Goal: Task Accomplishment & Management: Manage account settings

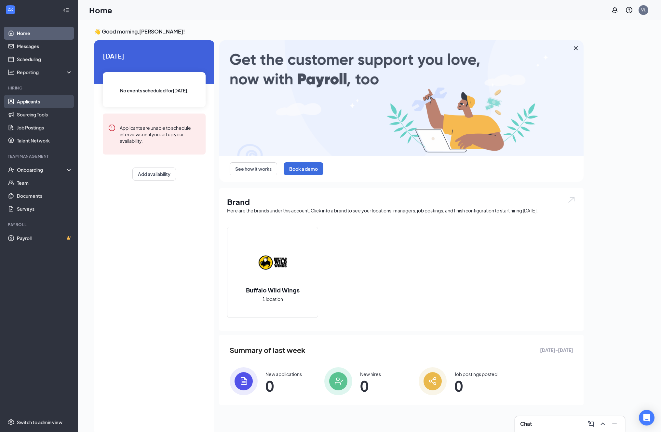
click at [33, 102] on link "Applicants" at bounding box center [45, 101] width 56 height 13
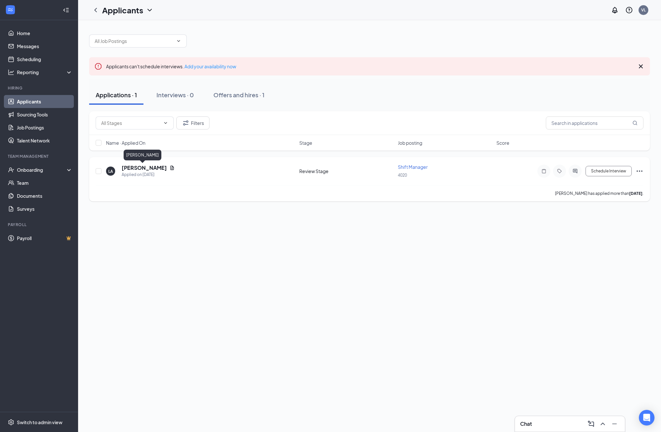
click at [149, 166] on h5 "[PERSON_NAME]" at bounding box center [144, 167] width 45 height 7
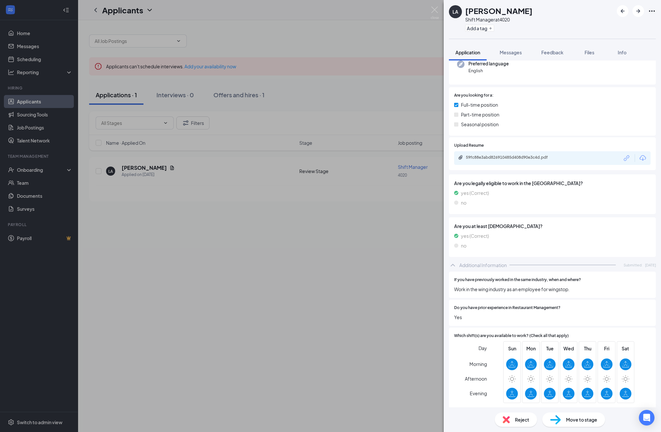
scroll to position [74, 0]
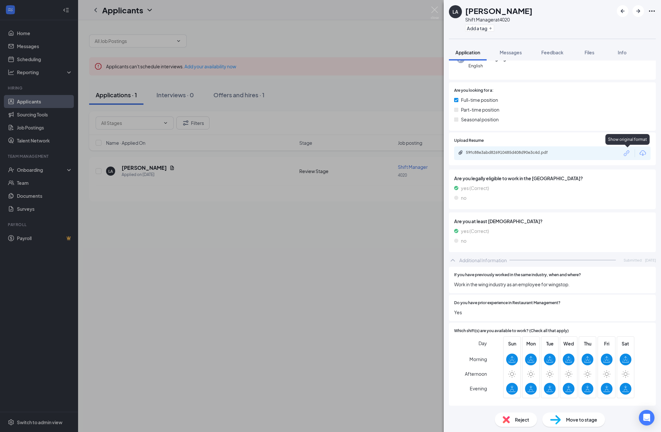
click at [627, 155] on icon "Link" at bounding box center [626, 153] width 8 height 8
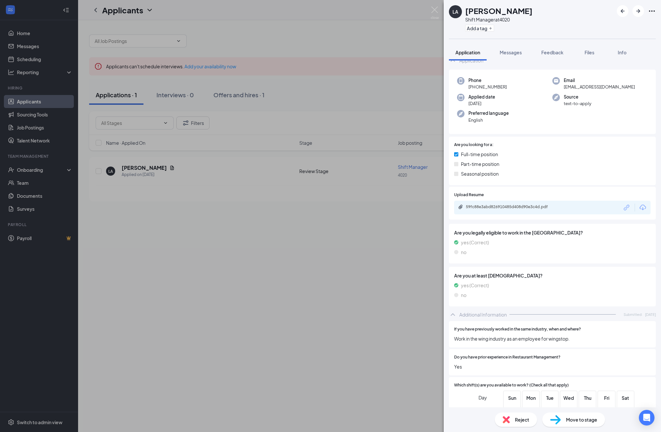
scroll to position [0, 0]
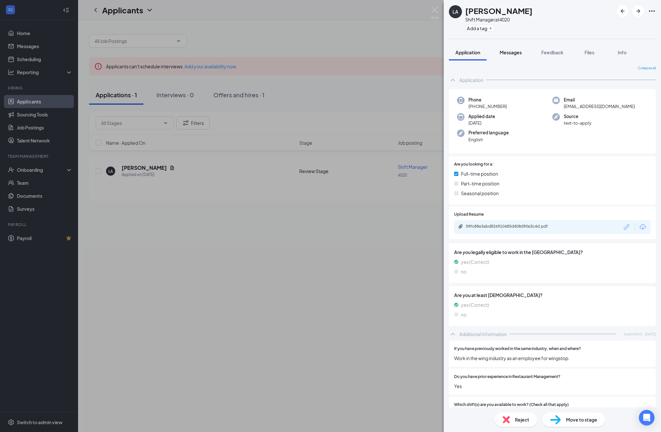
click at [517, 52] on span "Messages" at bounding box center [510, 52] width 22 height 6
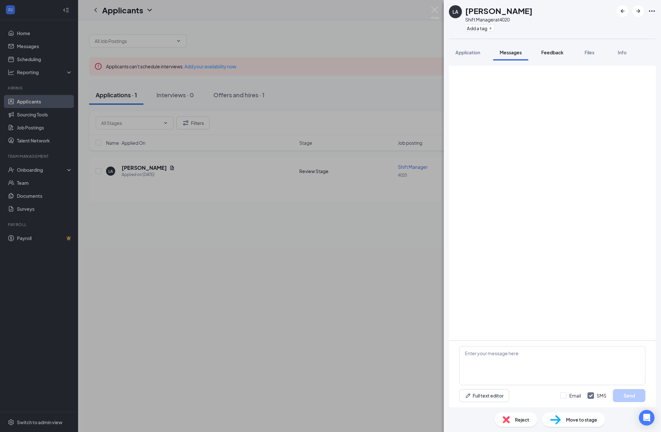
click at [560, 51] on span "Feedback" at bounding box center [552, 52] width 22 height 6
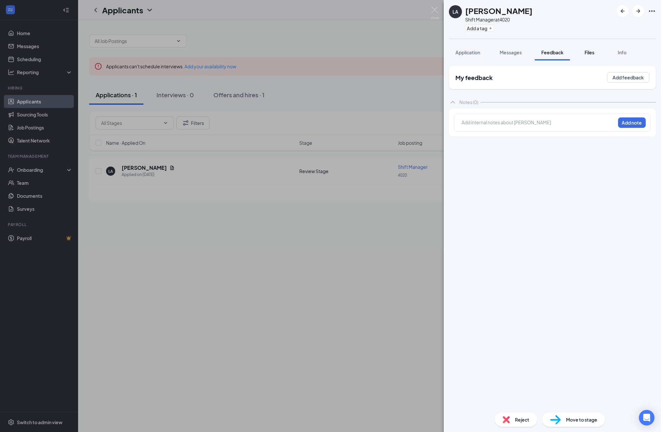
click at [588, 54] on span "Files" at bounding box center [589, 52] width 10 height 6
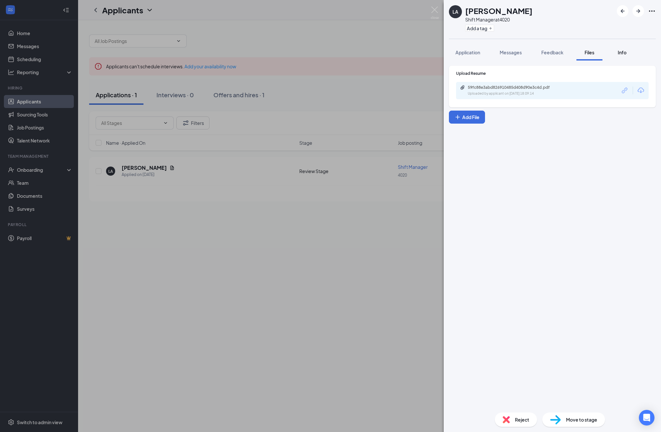
click at [621, 52] on span "Info" at bounding box center [621, 52] width 9 height 6
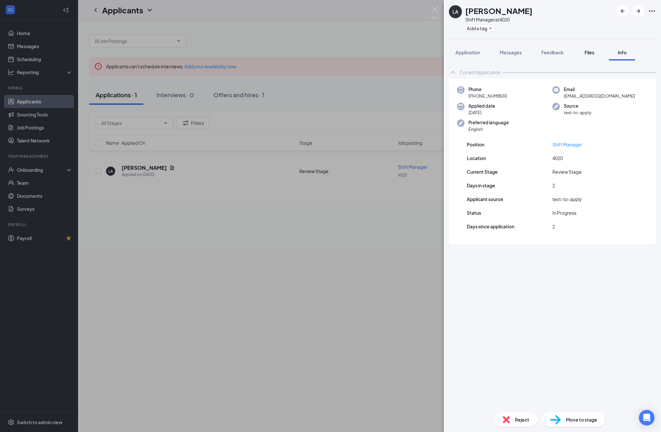
click at [596, 55] on div "Files" at bounding box center [589, 52] width 13 height 7
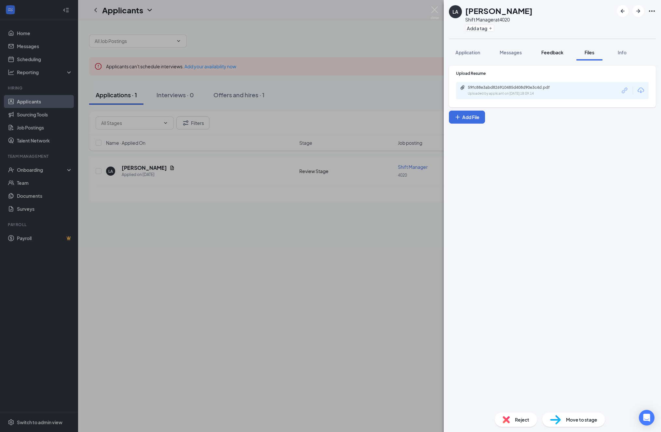
click at [562, 51] on span "Feedback" at bounding box center [552, 52] width 22 height 6
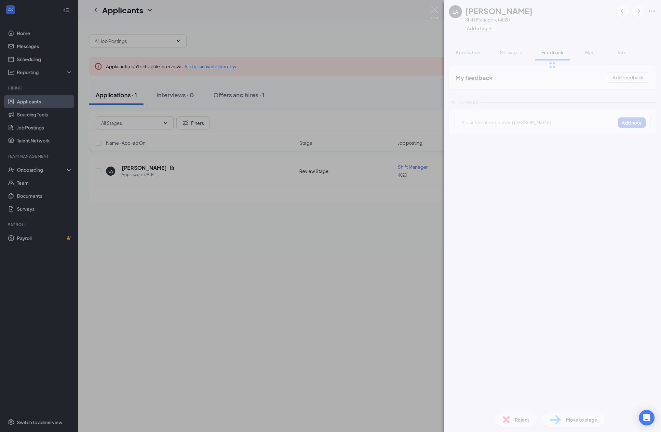
click at [479, 51] on div at bounding box center [551, 65] width 217 height 130
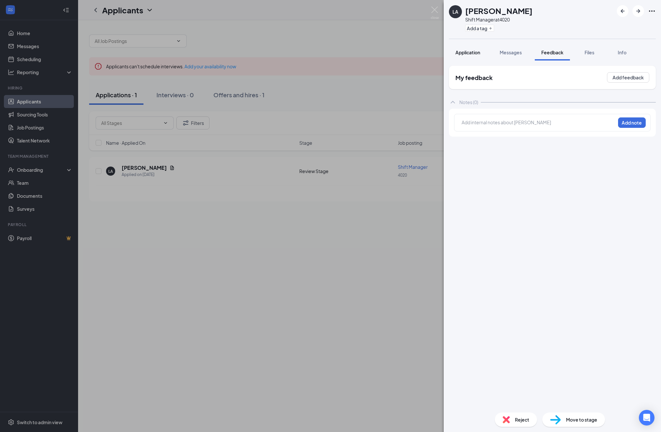
click at [478, 52] on span "Application" at bounding box center [467, 52] width 25 height 6
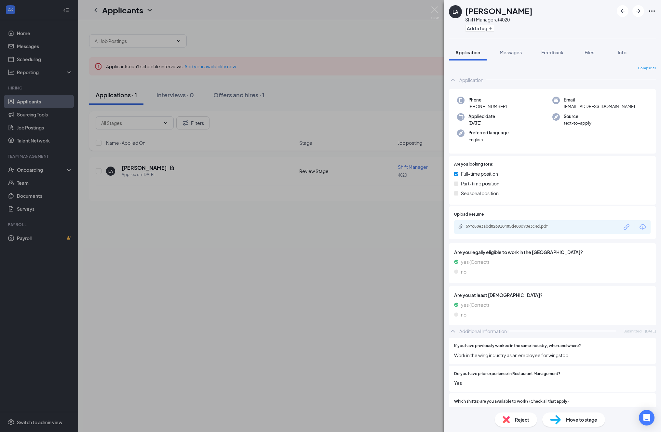
click at [579, 418] on span "Move to stage" at bounding box center [581, 419] width 31 height 7
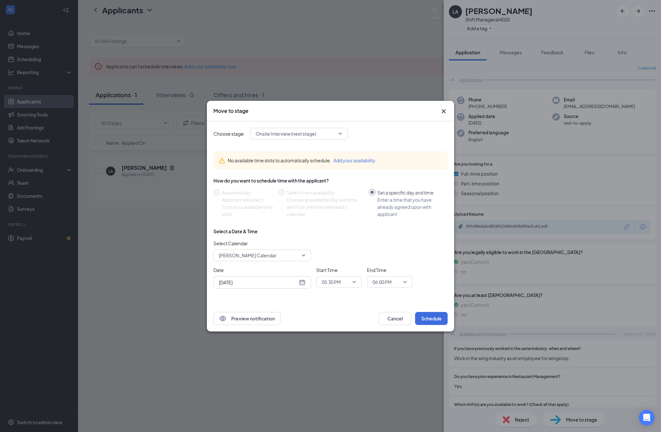
click at [403, 202] on div "Enter a time that you have already agreed upon with applicant" at bounding box center [409, 206] width 65 height 21
click at [375, 195] on input "Set a specific day and time Enter a time that you have already agreed upon with…" at bounding box center [372, 192] width 7 height 7
click at [361, 174] on div "No available time slots to automatically schedule. Add your availability" at bounding box center [330, 160] width 234 height 29
click at [432, 318] on button "Schedule" at bounding box center [431, 318] width 33 height 13
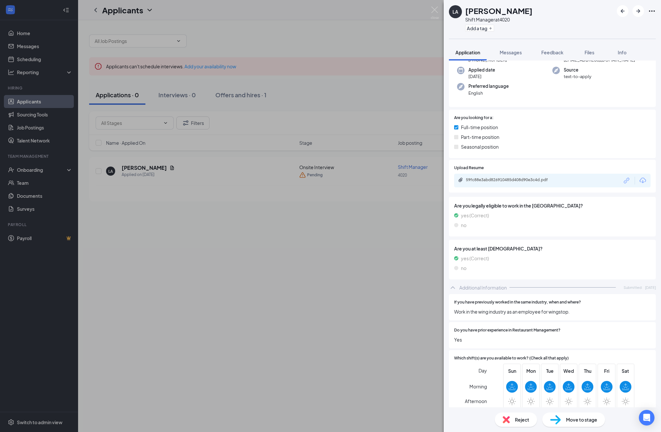
scroll to position [74, 0]
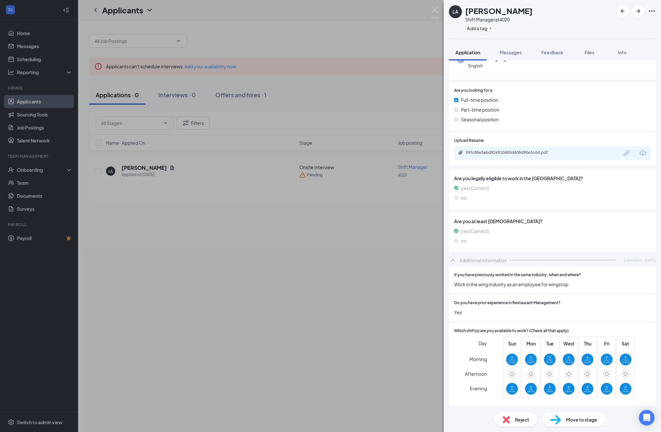
click at [590, 419] on span "Move to stage" at bounding box center [581, 419] width 31 height 7
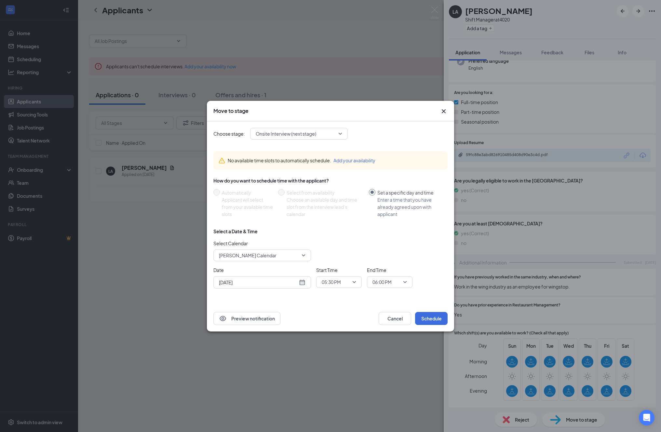
click at [442, 109] on icon "Cross" at bounding box center [444, 111] width 8 height 8
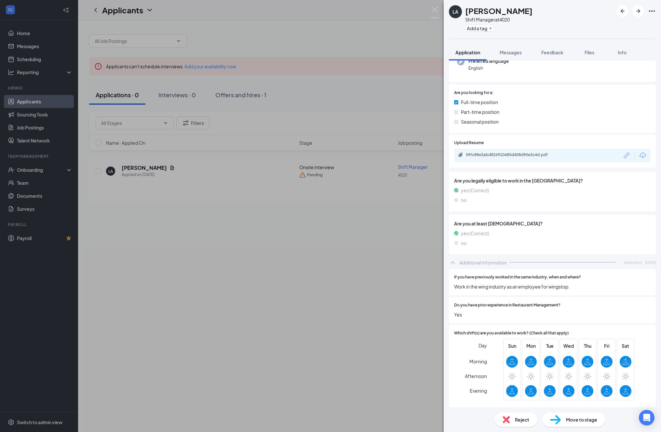
click at [283, 87] on div "LA [PERSON_NAME] Shift Manager at 4020 Add a tag Application Messages Feedback …" at bounding box center [330, 216] width 661 height 432
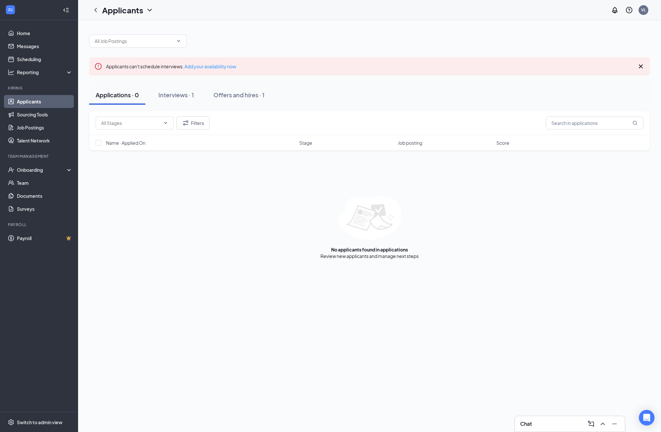
click at [31, 101] on link "Applicants" at bounding box center [45, 101] width 56 height 13
click at [180, 98] on div "Interviews · 1" at bounding box center [175, 95] width 35 height 8
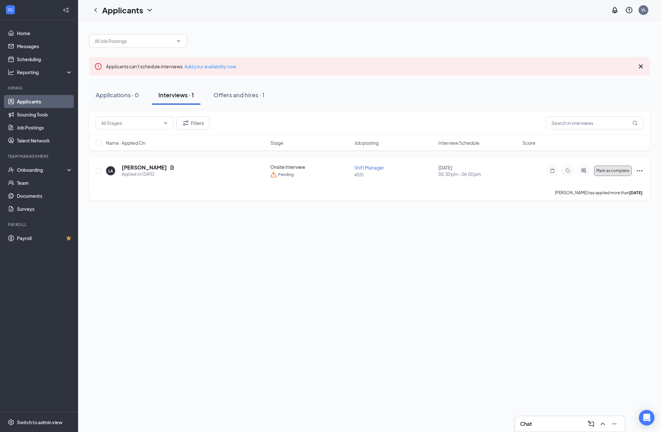
click at [616, 170] on span "Mark as complete" at bounding box center [612, 170] width 33 height 5
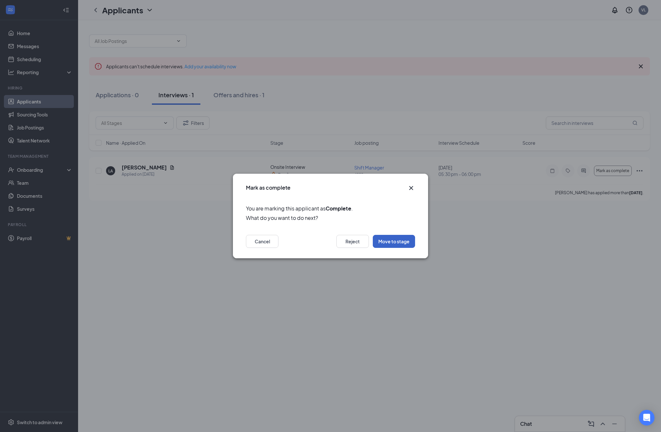
click at [393, 243] on button "Move to stage" at bounding box center [394, 241] width 42 height 13
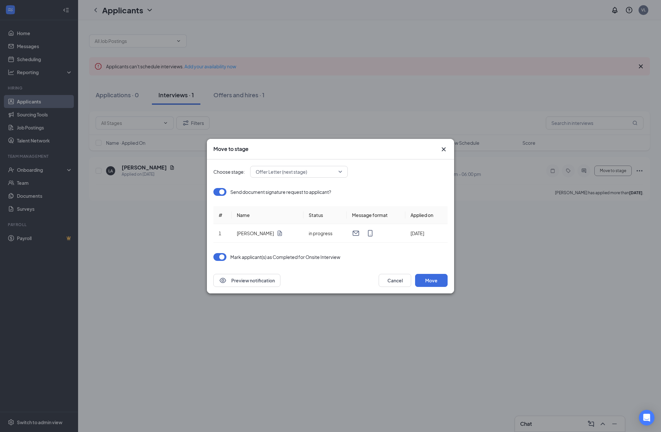
click at [300, 174] on span "Offer Letter (next stage)" at bounding box center [281, 172] width 51 height 10
click at [395, 178] on div "Choose stage: Offer Letter (next stage) 4055562 4069070 4055564 Application Add…" at bounding box center [330, 213] width 234 height 108
click at [323, 171] on span "Offer Letter (next stage)" at bounding box center [296, 172] width 81 height 10
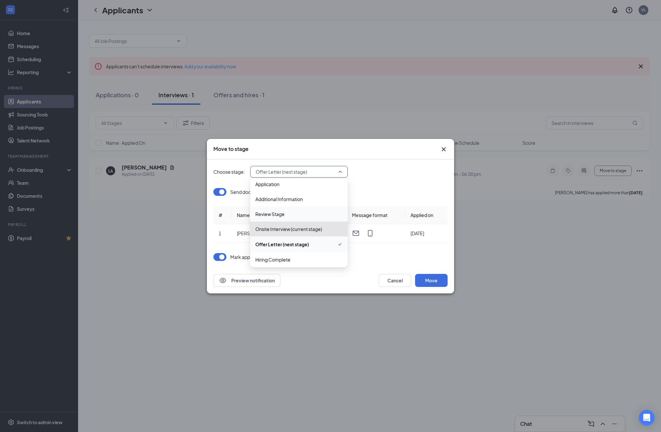
scroll to position [7, 0]
click at [431, 164] on div "Choose stage: Offer Letter (next stage) 4055560 4055561 4055563 Application Add…" at bounding box center [330, 213] width 234 height 108
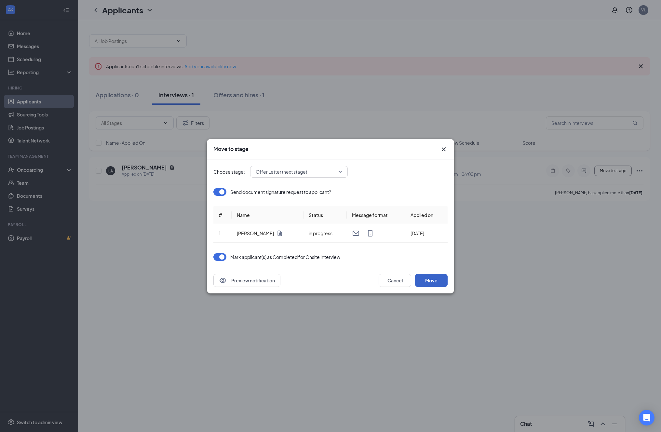
click at [434, 280] on button "Move" at bounding box center [431, 280] width 33 height 13
click at [277, 233] on icon "Document" at bounding box center [279, 233] width 4 height 6
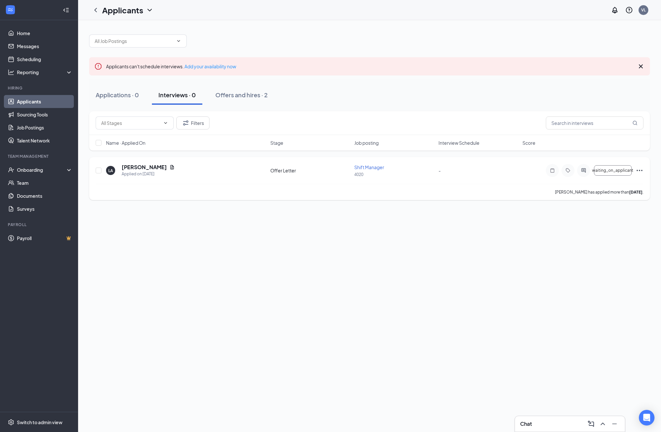
click at [637, 168] on icon "Ellipses" at bounding box center [639, 170] width 8 height 8
click at [545, 279] on div "Applicants can't schedule interviews. Add your availability now Applications · …" at bounding box center [369, 226] width 583 height 412
click at [161, 169] on div "LA [PERSON_NAME] Applied on [DATE]" at bounding box center [186, 171] width 160 height 14
click at [169, 168] on icon "Document" at bounding box center [171, 167] width 5 height 5
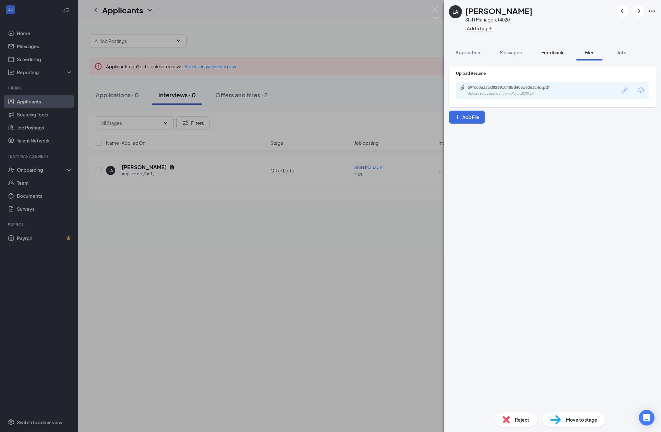
click at [552, 51] on span "Feedback" at bounding box center [552, 52] width 22 height 6
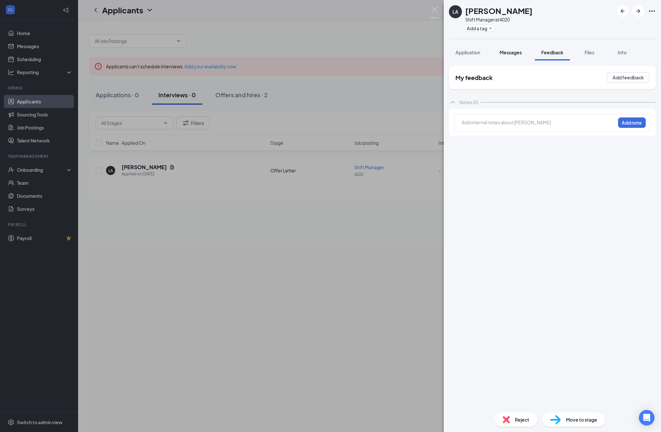
click at [515, 50] on span "Messages" at bounding box center [510, 52] width 22 height 6
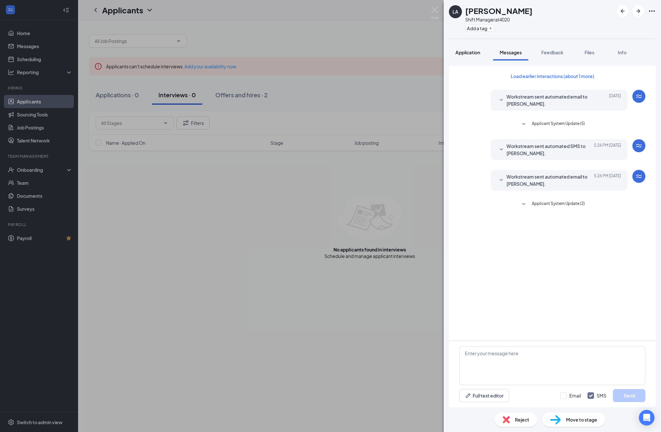
click at [478, 53] on span "Application" at bounding box center [467, 52] width 25 height 6
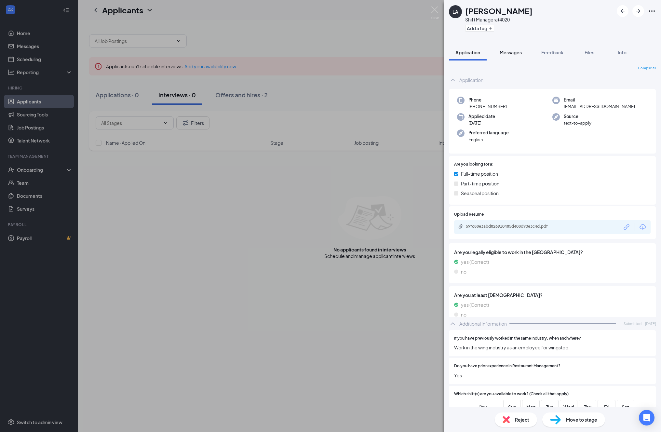
click at [514, 53] on span "Messages" at bounding box center [510, 52] width 22 height 6
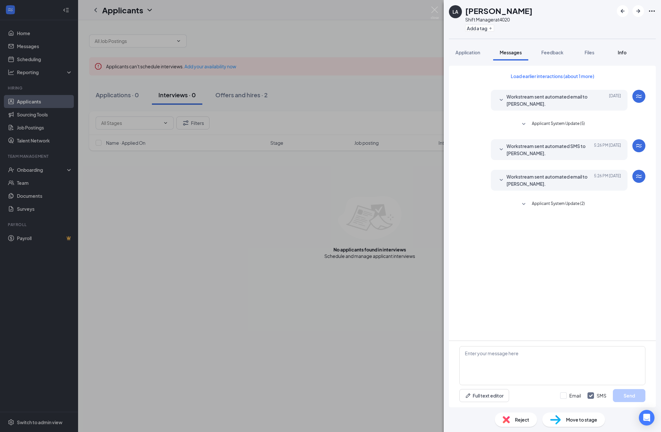
click at [622, 52] on span "Info" at bounding box center [621, 52] width 9 height 6
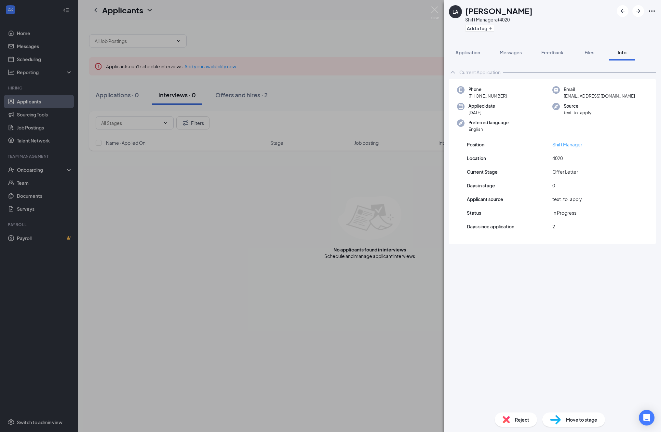
click at [312, 202] on div "LA [PERSON_NAME] Shift Manager at 4020 Add a tag Application Messages Feedback …" at bounding box center [330, 216] width 661 height 432
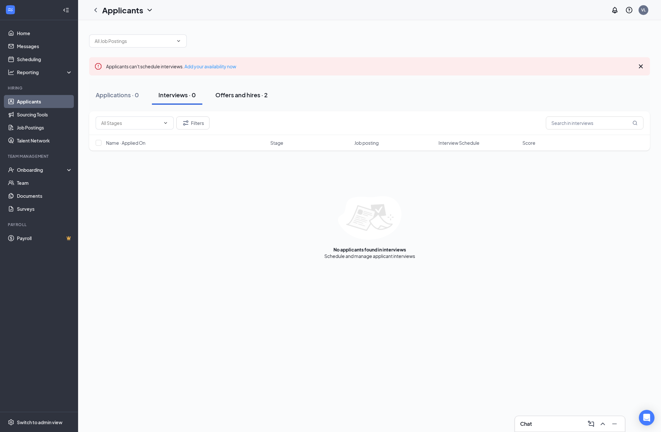
click at [257, 91] on div "Offers and hires · 2" at bounding box center [241, 95] width 52 height 8
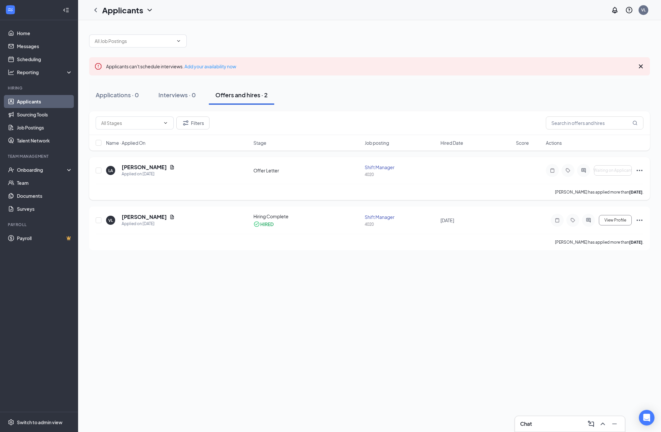
click at [270, 171] on div "Offer Letter" at bounding box center [307, 170] width 108 height 7
click at [637, 170] on icon "Ellipses" at bounding box center [639, 170] width 6 height 1
click at [141, 156] on div "Filters Name · Applied On Stage Job posting Hired Date Score Actions" at bounding box center [369, 134] width 560 height 46
click at [140, 167] on h5 "[PERSON_NAME]" at bounding box center [144, 167] width 45 height 7
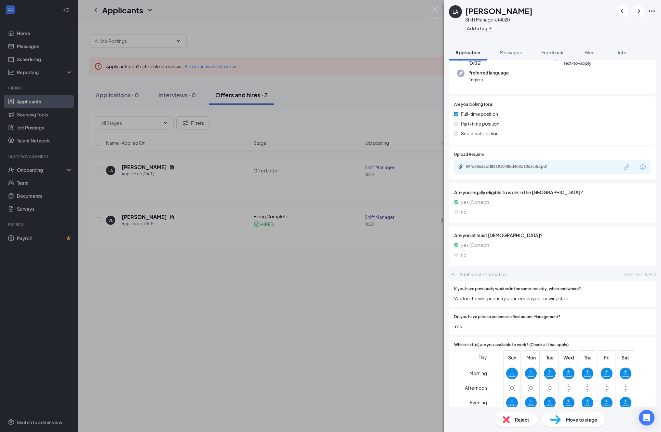
scroll to position [87, 0]
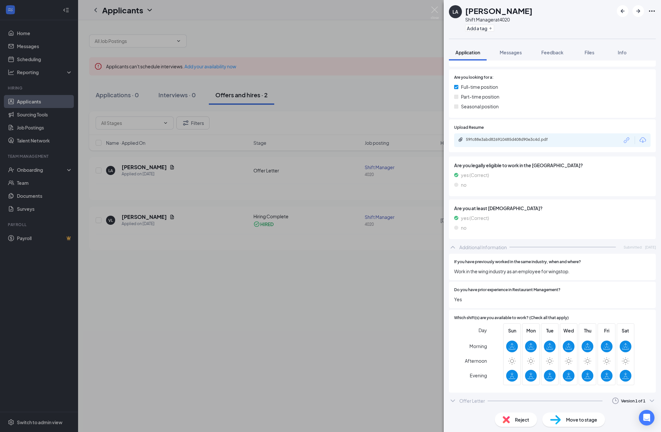
click at [591, 419] on span "Move to stage" at bounding box center [581, 419] width 31 height 7
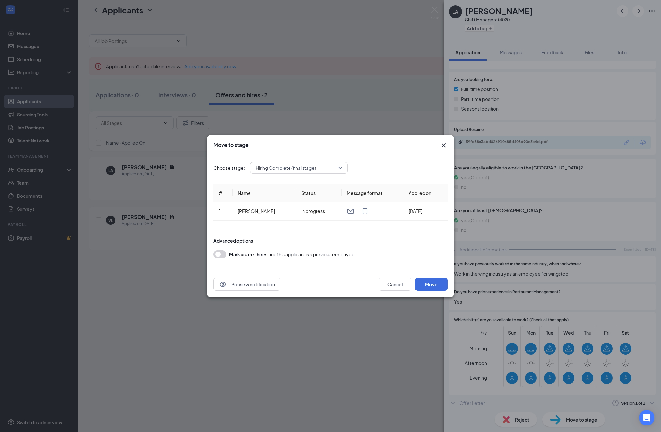
click at [327, 168] on span "Hiring Complete (final stage)" at bounding box center [296, 168] width 81 height 10
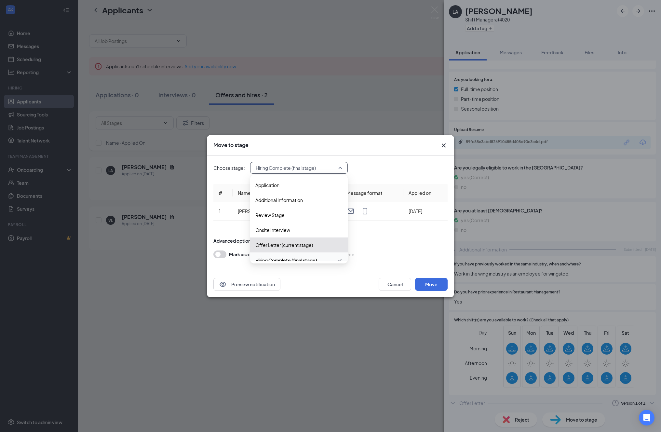
scroll to position [7, 0]
click at [412, 165] on div "Choose stage: Hiring Complete (final stage) 4069070 4055564 Application Additio…" at bounding box center [330, 168] width 234 height 12
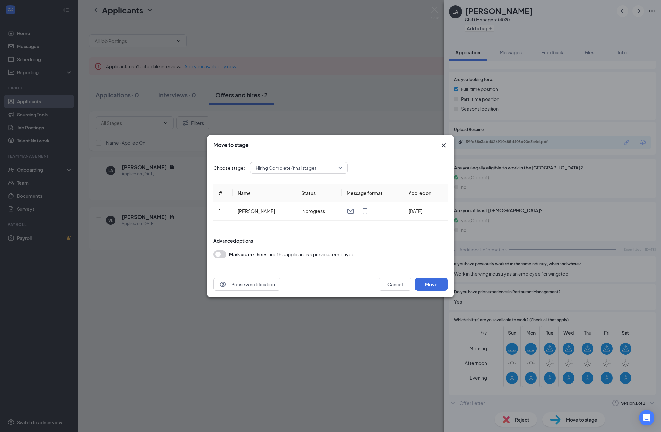
click at [443, 148] on icon "Cross" at bounding box center [444, 145] width 8 height 8
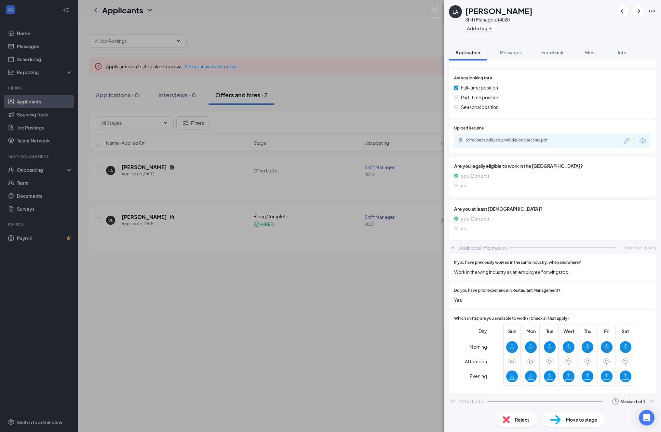
scroll to position [87, 0]
click at [641, 401] on div "Version 1 of 1" at bounding box center [633, 401] width 24 height 6
click at [607, 418] on div "Sent: [DATE] 5:27 PM" at bounding box center [616, 416] width 70 height 8
click at [454, 399] on icon "ChevronDown" at bounding box center [453, 401] width 8 height 8
click at [454, 399] on icon "ChevronUp" at bounding box center [453, 401] width 8 height 8
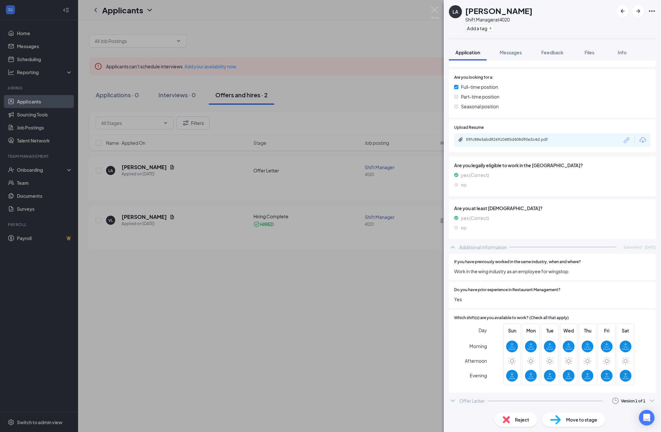
click at [483, 400] on div "Offer Letter" at bounding box center [472, 400] width 26 height 7
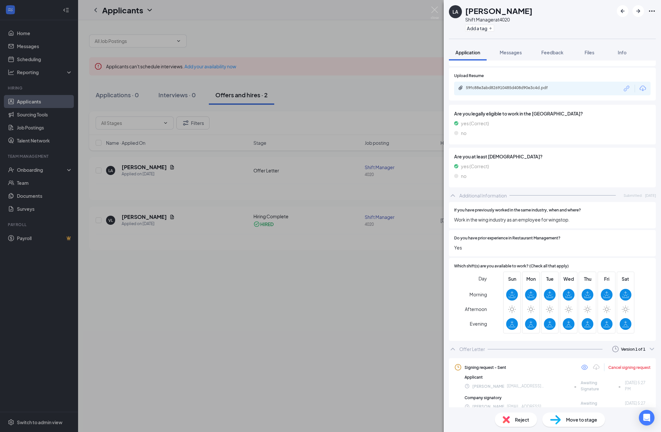
scroll to position [141, 0]
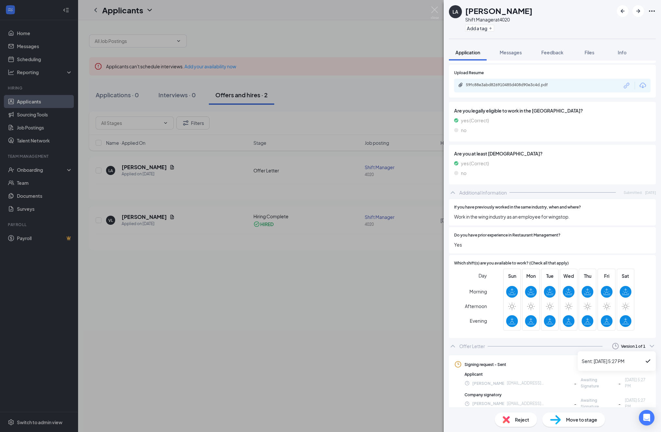
click at [638, 347] on div "Version 1 of 1" at bounding box center [633, 346] width 24 height 6
click at [543, 354] on div "Signing request - Sent Cancel signing request Applicant [PERSON_NAME] [PERSON_N…" at bounding box center [552, 384] width 207 height 65
